Goal: Transaction & Acquisition: Purchase product/service

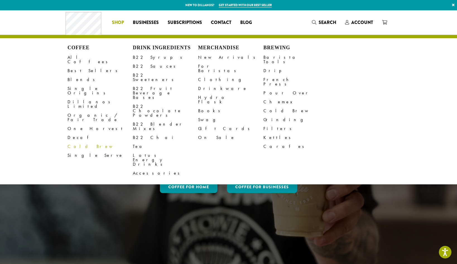
click at [86, 142] on link "Cold Brew" at bounding box center [99, 146] width 65 height 9
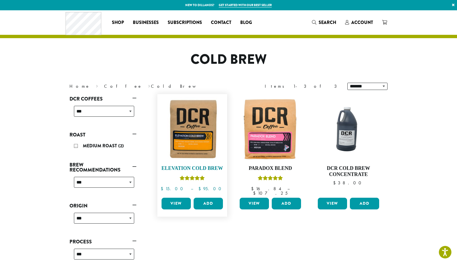
click at [197, 146] on img at bounding box center [192, 129] width 64 height 64
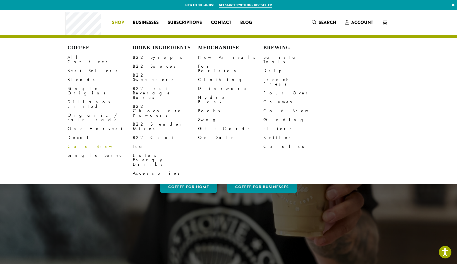
click at [80, 142] on link "Cold Brew" at bounding box center [99, 146] width 65 height 9
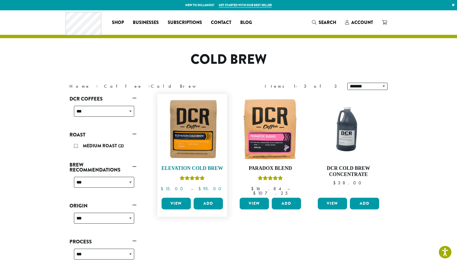
click at [197, 134] on img at bounding box center [192, 129] width 64 height 64
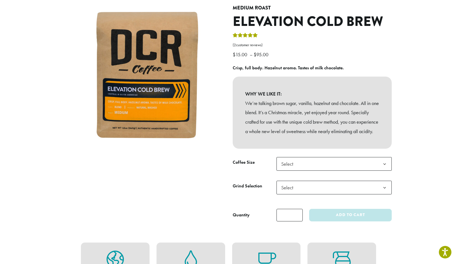
scroll to position [58, 0]
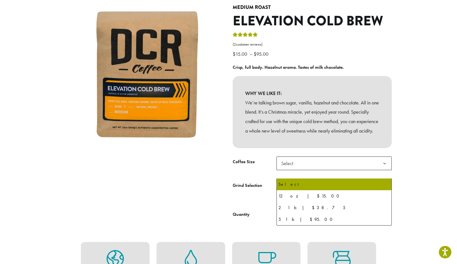
click at [311, 168] on span "Select" at bounding box center [333, 164] width 115 height 14
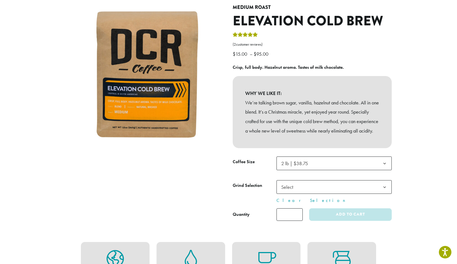
click at [309, 194] on span "Select" at bounding box center [333, 187] width 115 height 14
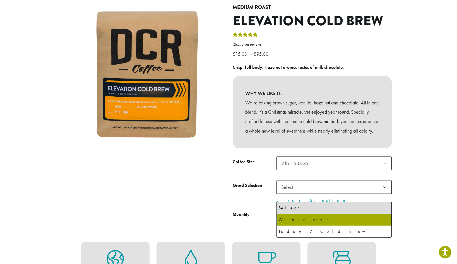
select select "**********"
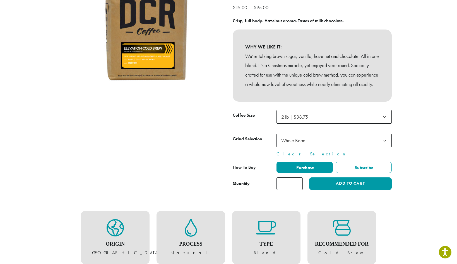
scroll to position [107, 0]
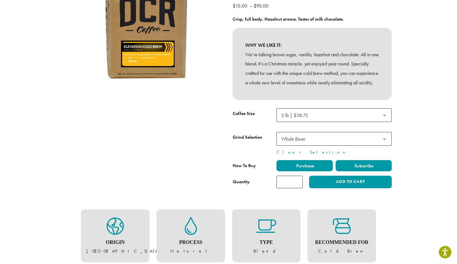
click at [376, 171] on label "Subscribe" at bounding box center [363, 165] width 56 height 11
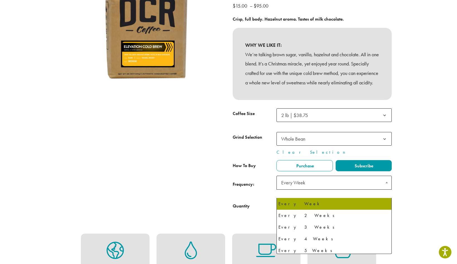
click at [348, 190] on span "Every Week" at bounding box center [333, 183] width 115 height 14
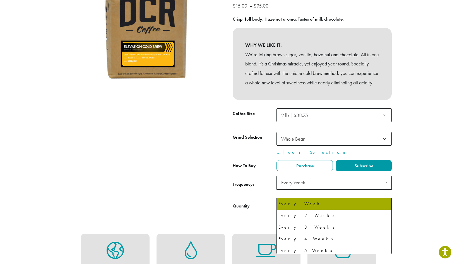
click at [320, 189] on span "Every Week" at bounding box center [333, 183] width 115 height 14
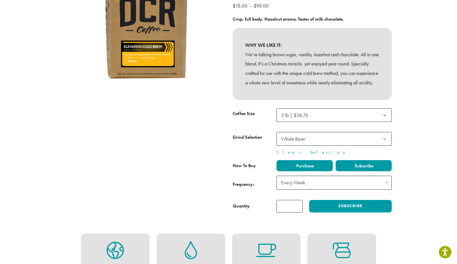
click at [302, 169] on span "Purchase" at bounding box center [304, 166] width 18 height 6
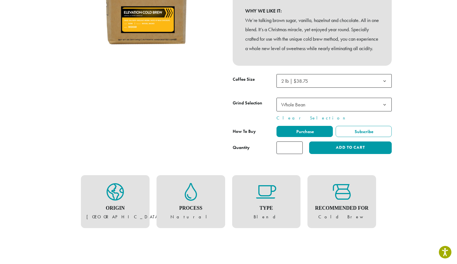
scroll to position [141, 0]
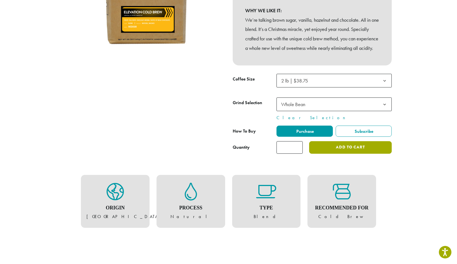
click at [352, 154] on button "Add to cart" at bounding box center [350, 147] width 83 height 13
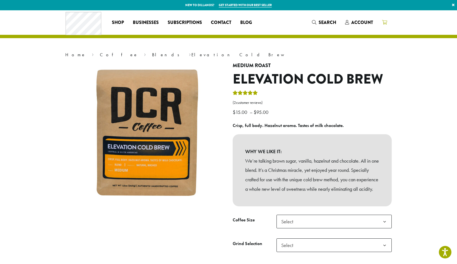
click at [385, 23] on icon at bounding box center [384, 22] width 5 height 4
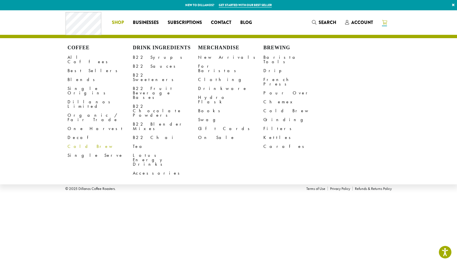
click at [77, 142] on link "Cold Brew" at bounding box center [99, 146] width 65 height 9
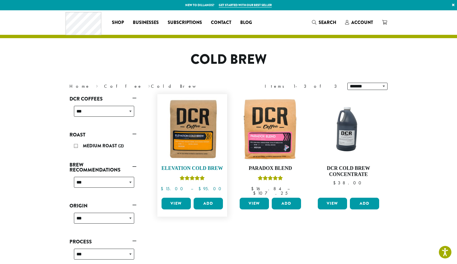
click at [194, 134] on img at bounding box center [192, 129] width 64 height 64
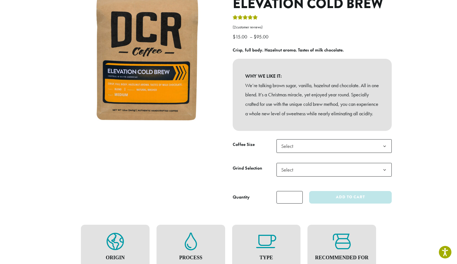
scroll to position [77, 0]
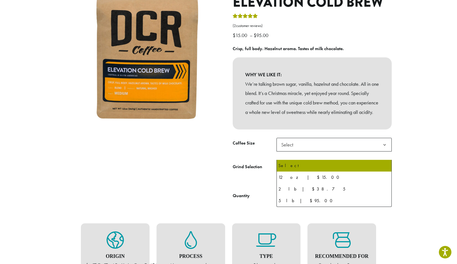
click at [299, 152] on span "Select" at bounding box center [333, 145] width 115 height 14
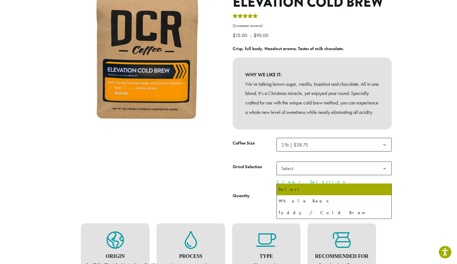
click at [302, 175] on span "Select" at bounding box center [333, 169] width 115 height 14
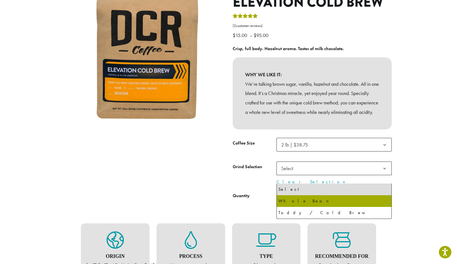
select select "**********"
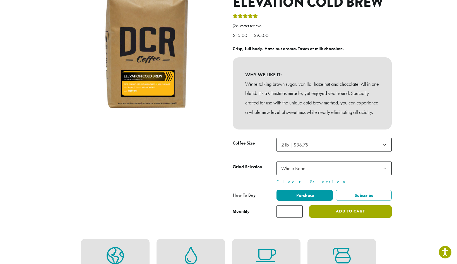
click at [340, 218] on button "Add to cart" at bounding box center [350, 211] width 83 height 13
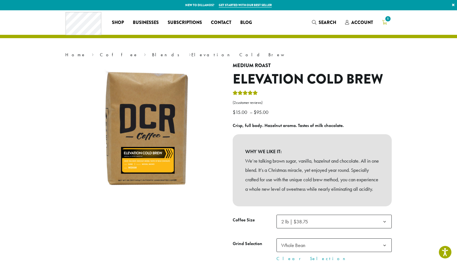
click at [385, 21] on span "1" at bounding box center [388, 19] width 8 height 8
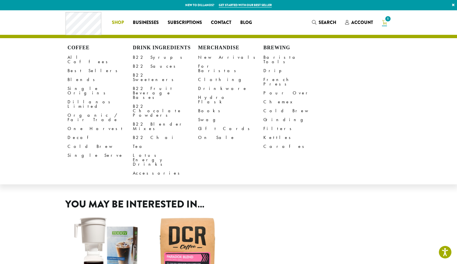
click at [117, 21] on span "Shop" at bounding box center [118, 22] width 12 height 7
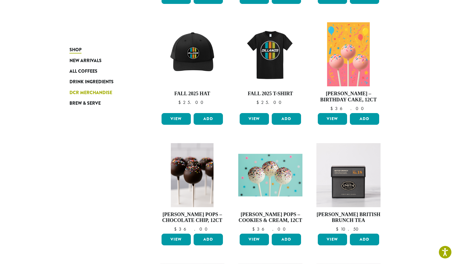
scroll to position [193, 0]
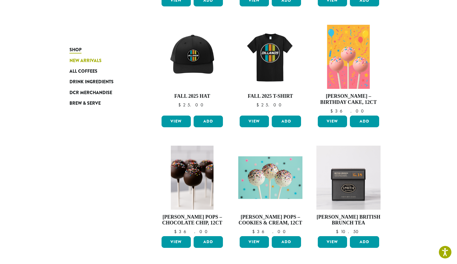
click at [92, 60] on span "New Arrivals" at bounding box center [85, 60] width 32 height 7
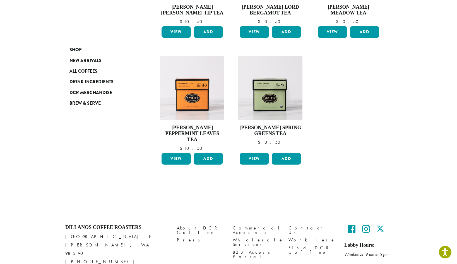
scroll to position [420, 0]
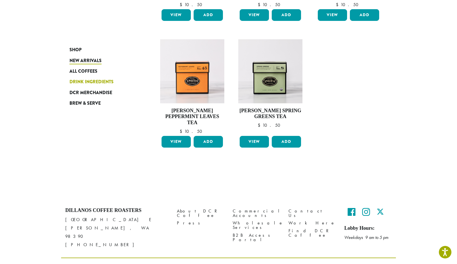
click at [88, 85] on span "Drink Ingredients" at bounding box center [91, 82] width 44 height 7
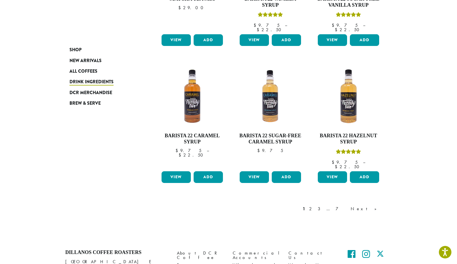
scroll to position [450, 0]
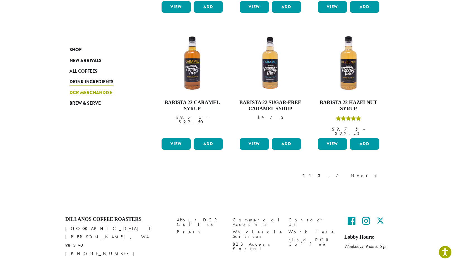
click at [97, 93] on span "DCR Merchandise" at bounding box center [90, 92] width 43 height 7
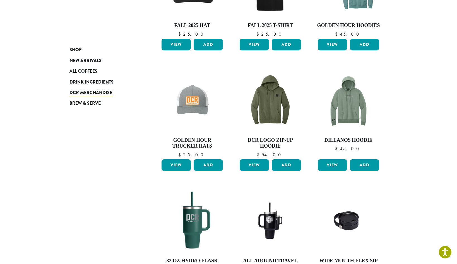
scroll to position [187, 0]
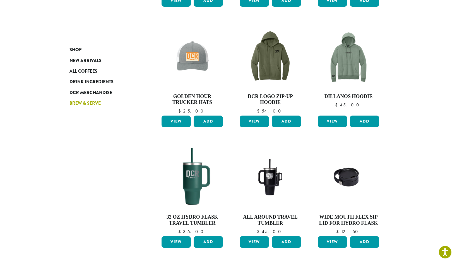
click at [82, 103] on span "Brew & Serve" at bounding box center [84, 103] width 31 height 7
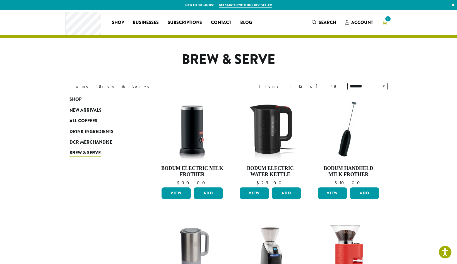
click at [387, 20] on span "1" at bounding box center [388, 19] width 8 height 8
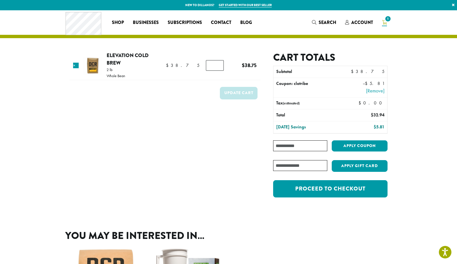
click at [304, 146] on input "Coupon:" at bounding box center [300, 146] width 54 height 11
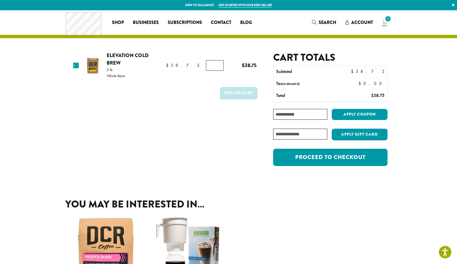
click at [314, 113] on input "Coupon:" at bounding box center [300, 114] width 54 height 11
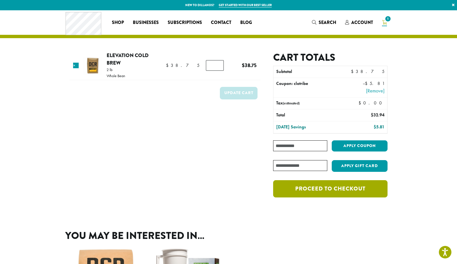
click at [340, 190] on link "Proceed to checkout" at bounding box center [330, 188] width 114 height 17
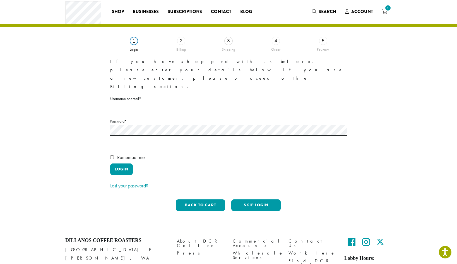
scroll to position [22, 0]
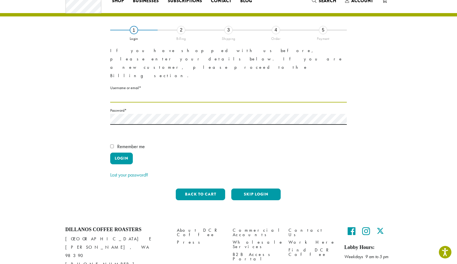
click at [188, 92] on input "Username or email * Required" at bounding box center [228, 97] width 236 height 11
type input "**********"
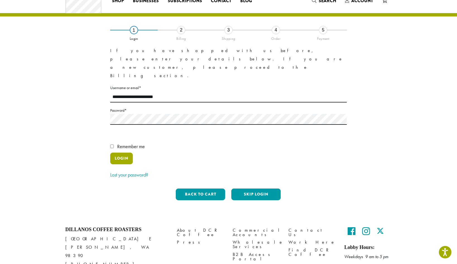
click at [127, 153] on button "Login" at bounding box center [121, 159] width 23 height 12
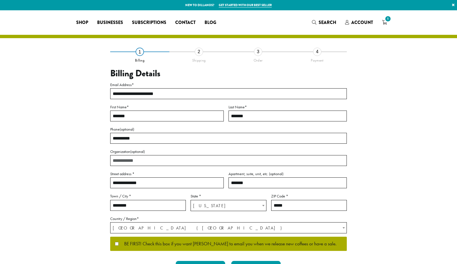
select select "**"
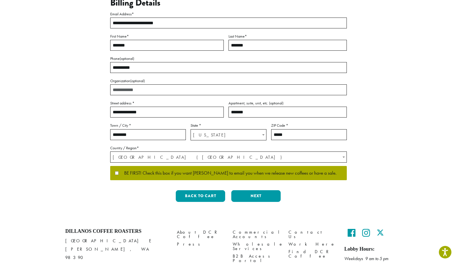
scroll to position [72, 0]
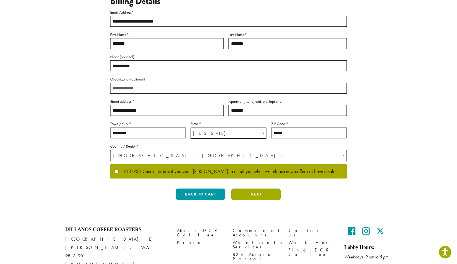
click at [265, 198] on button "Next" at bounding box center [255, 195] width 49 height 12
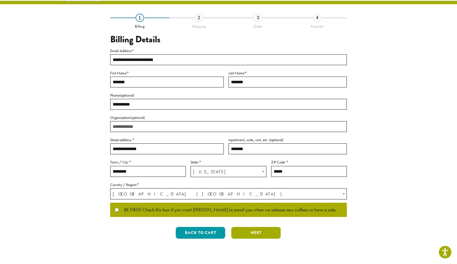
scroll to position [0, 0]
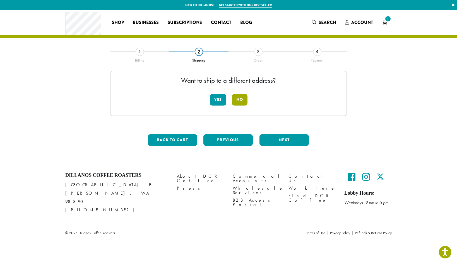
click at [238, 99] on button "No" at bounding box center [240, 100] width 16 height 12
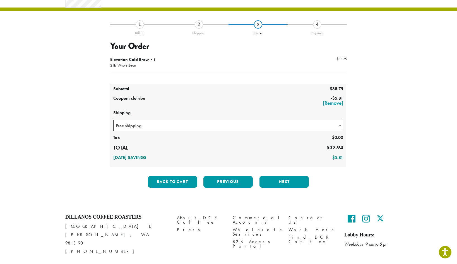
scroll to position [28, 0]
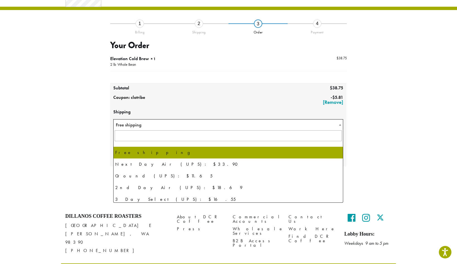
click at [253, 124] on span "Free shipping" at bounding box center [227, 125] width 229 height 11
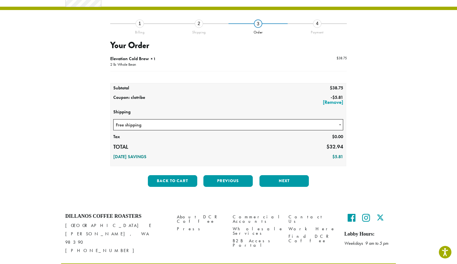
click at [253, 124] on span "Free shipping" at bounding box center [227, 125] width 229 height 11
click at [277, 182] on button "Next" at bounding box center [283, 181] width 49 height 12
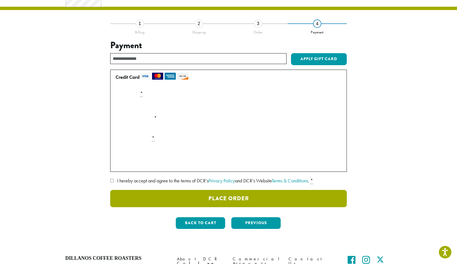
click at [176, 198] on button "Place Order" at bounding box center [228, 198] width 236 height 17
